Goal: Navigation & Orientation: Find specific page/section

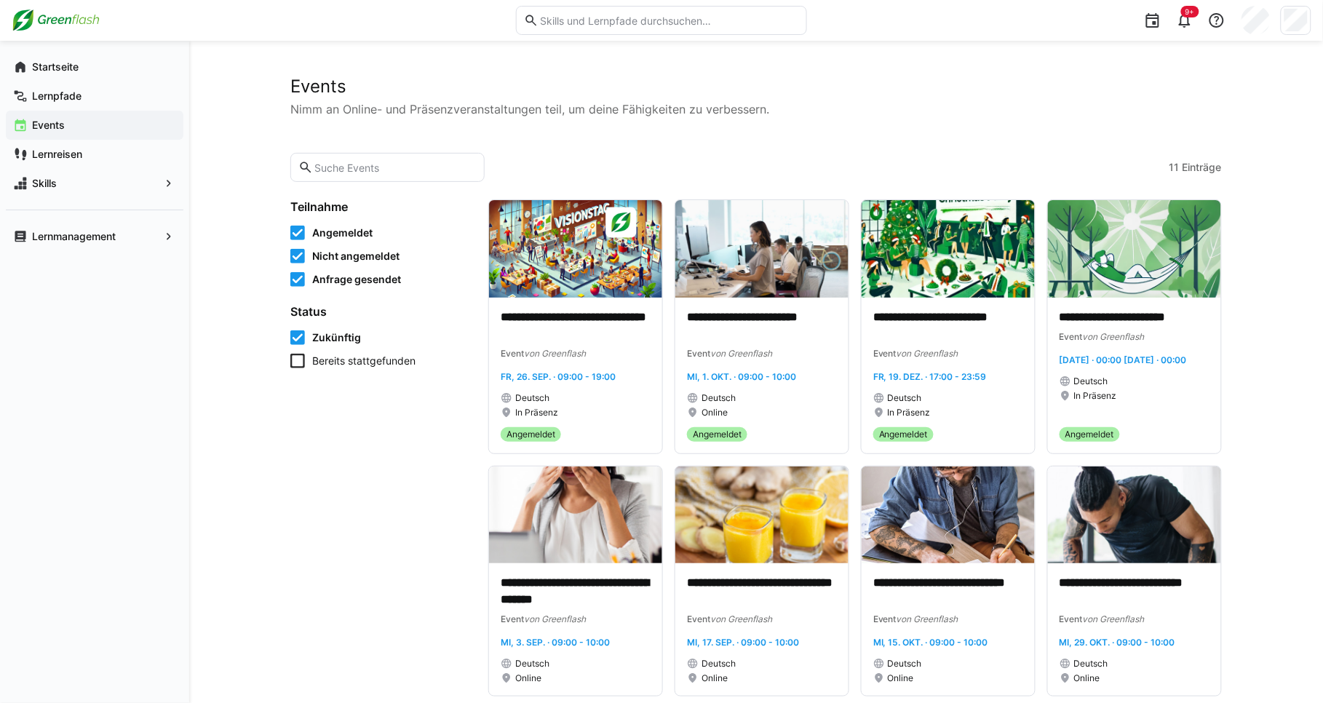
click at [0, 0] on app-navigation-label "Events" at bounding box center [0, 0] width 0 height 0
click at [14, 65] on eds-icon at bounding box center [20, 67] width 15 height 15
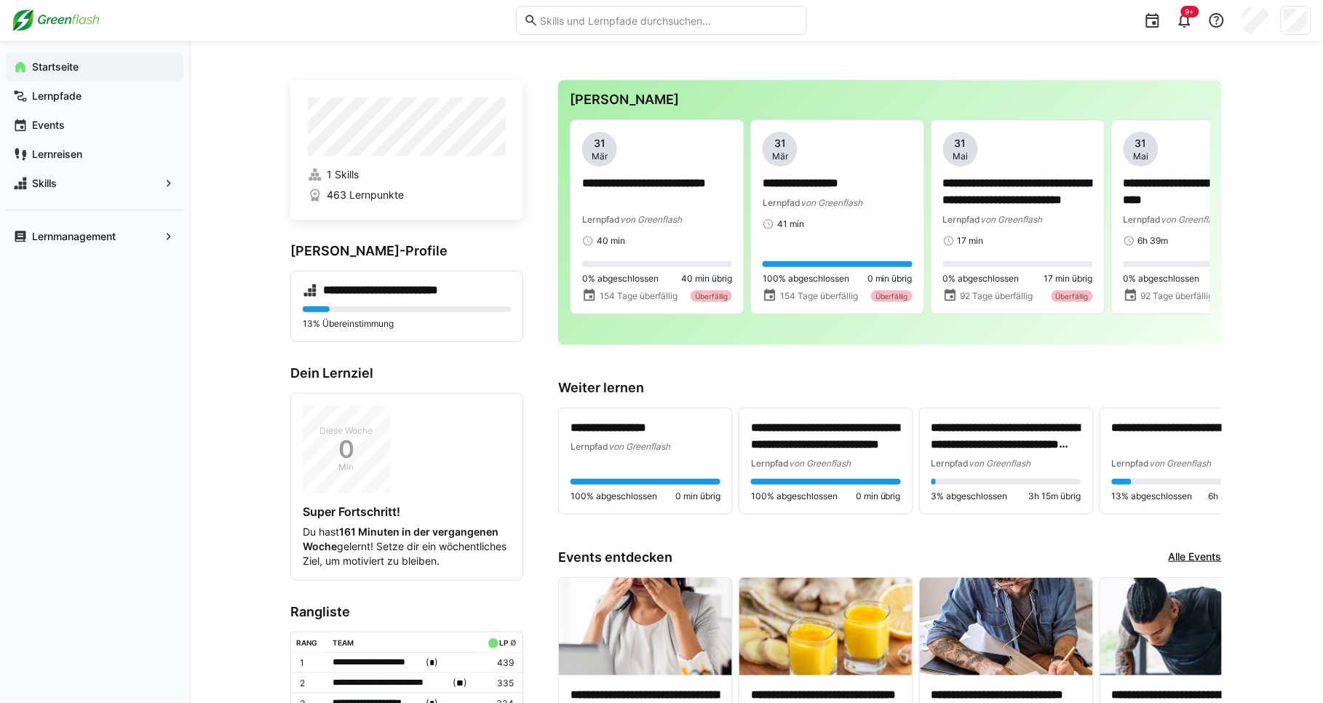
click at [80, 126] on span "Events" at bounding box center [103, 125] width 146 height 15
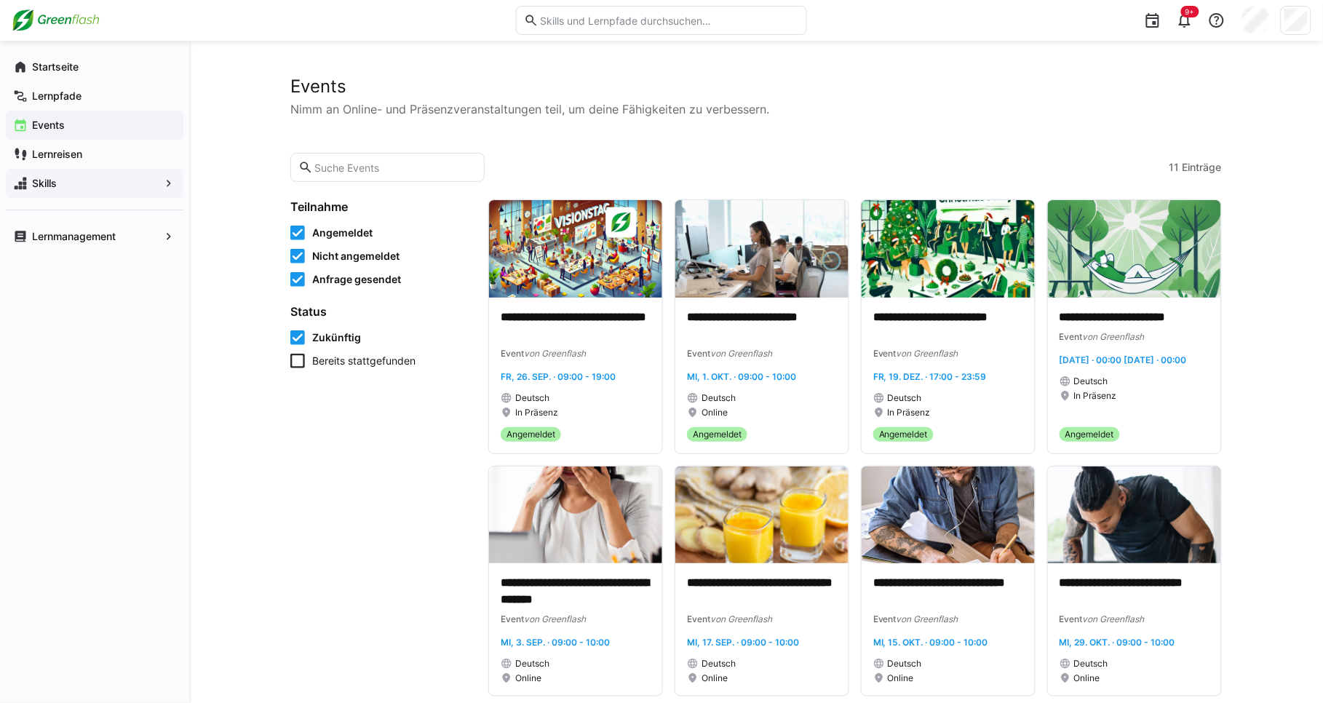
click at [156, 176] on span "Skills" at bounding box center [95, 183] width 130 height 15
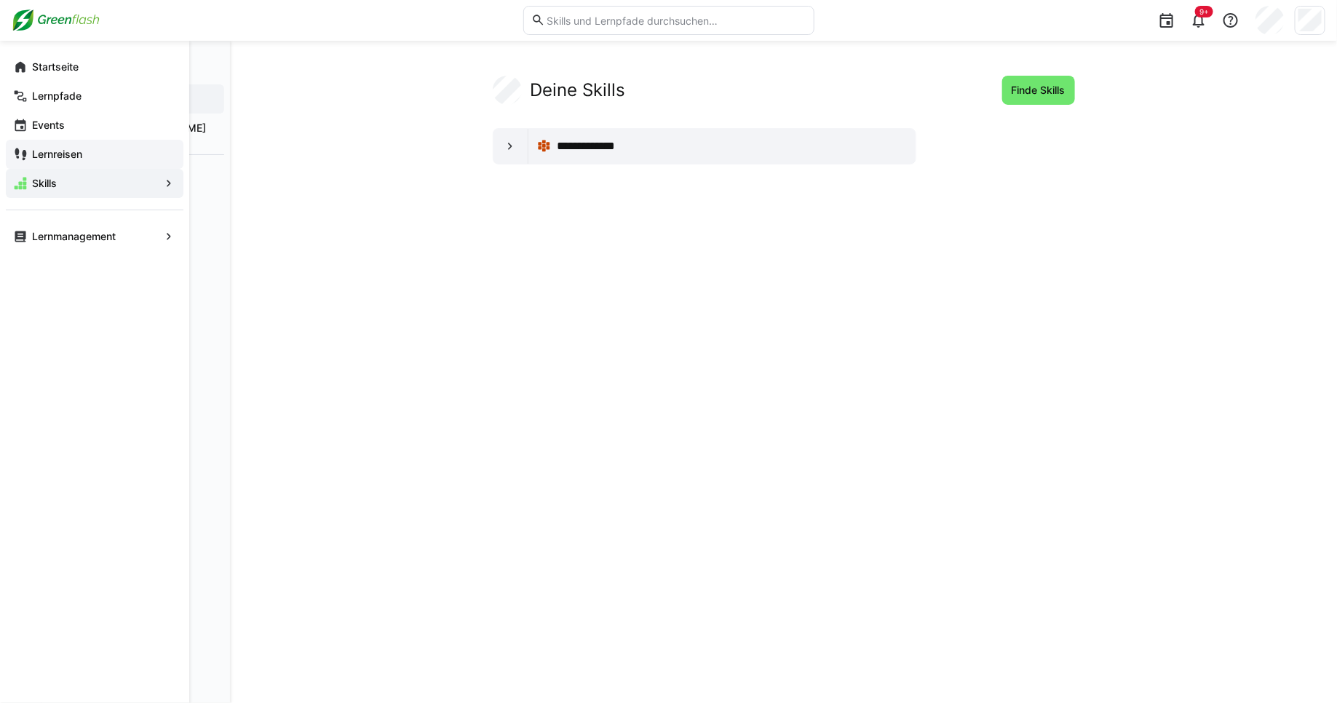
click at [140, 159] on span "Lernreisen" at bounding box center [103, 154] width 146 height 15
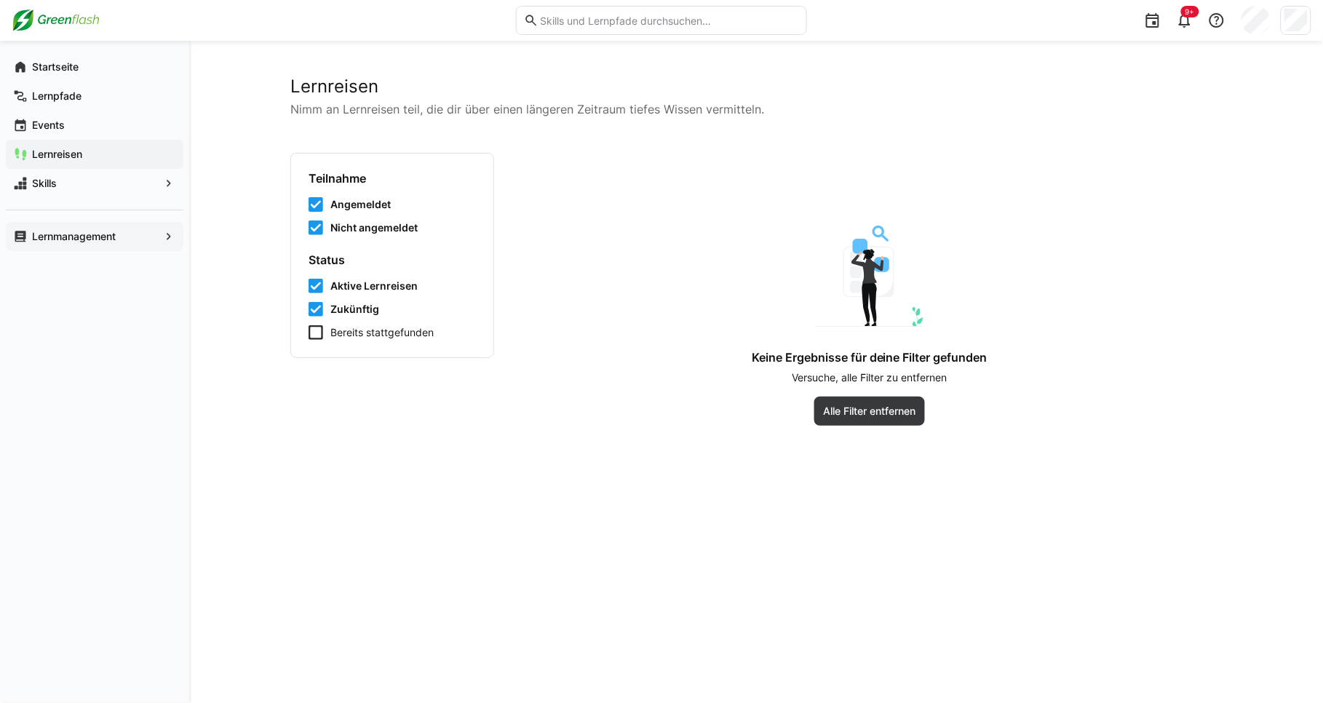
click at [114, 225] on div "Lernmanagement" at bounding box center [95, 236] width 178 height 29
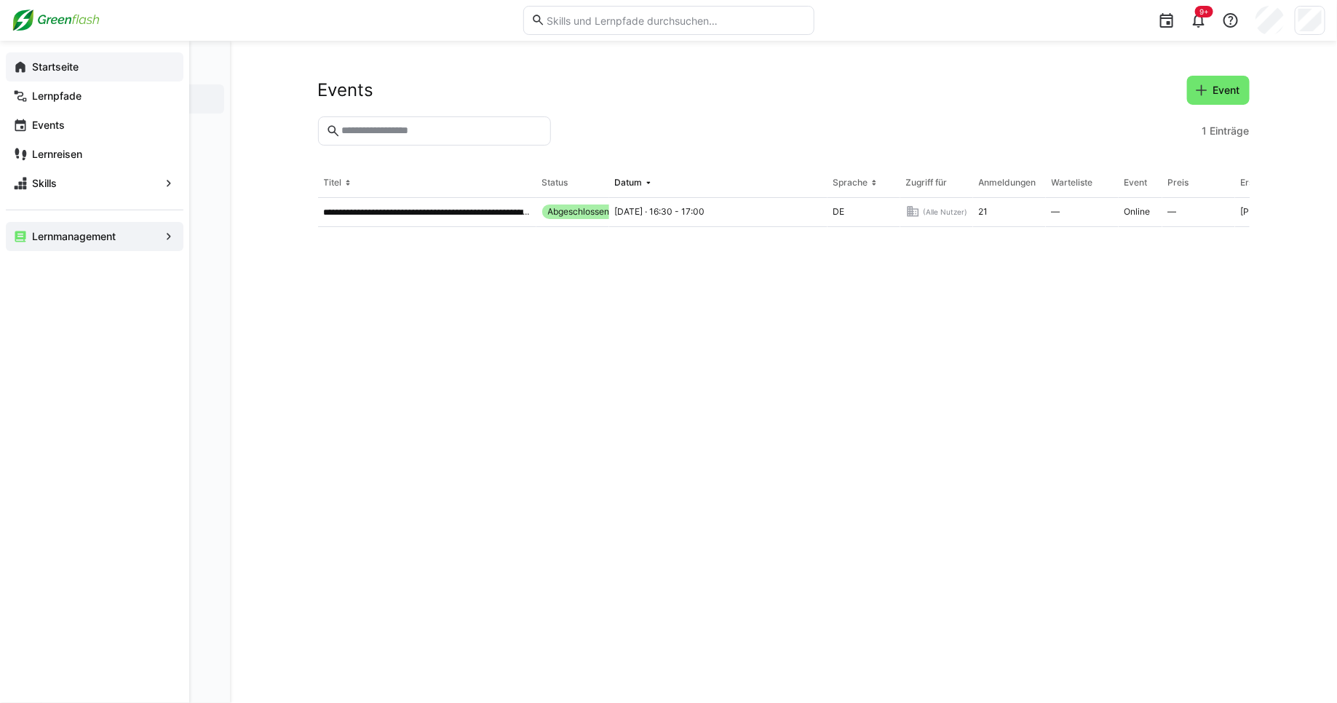
click at [0, 0] on app-navigation-label "Startseite" at bounding box center [0, 0] width 0 height 0
